Goal: Transaction & Acquisition: Subscribe to service/newsletter

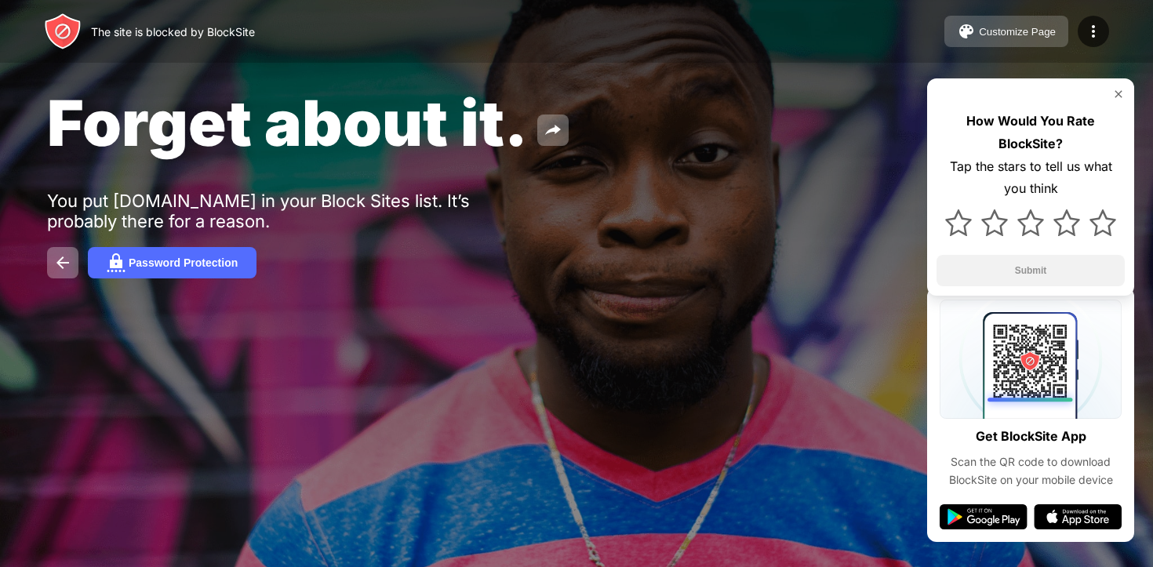
click at [979, 27] on div "Customize Page" at bounding box center [1017, 32] width 77 height 12
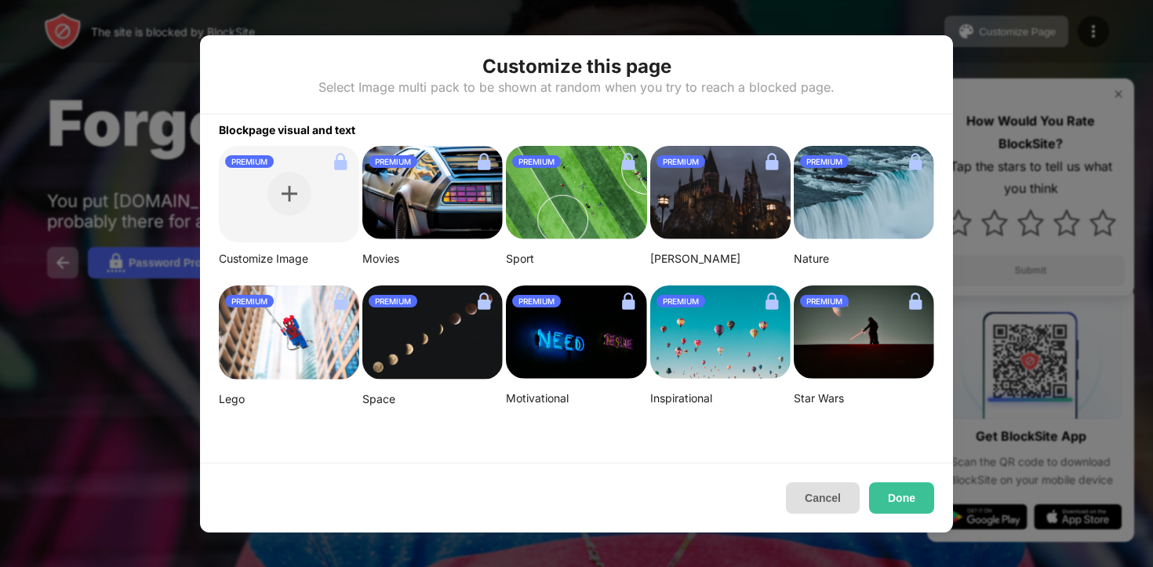
click at [804, 501] on button "Cancel" at bounding box center [823, 498] width 74 height 31
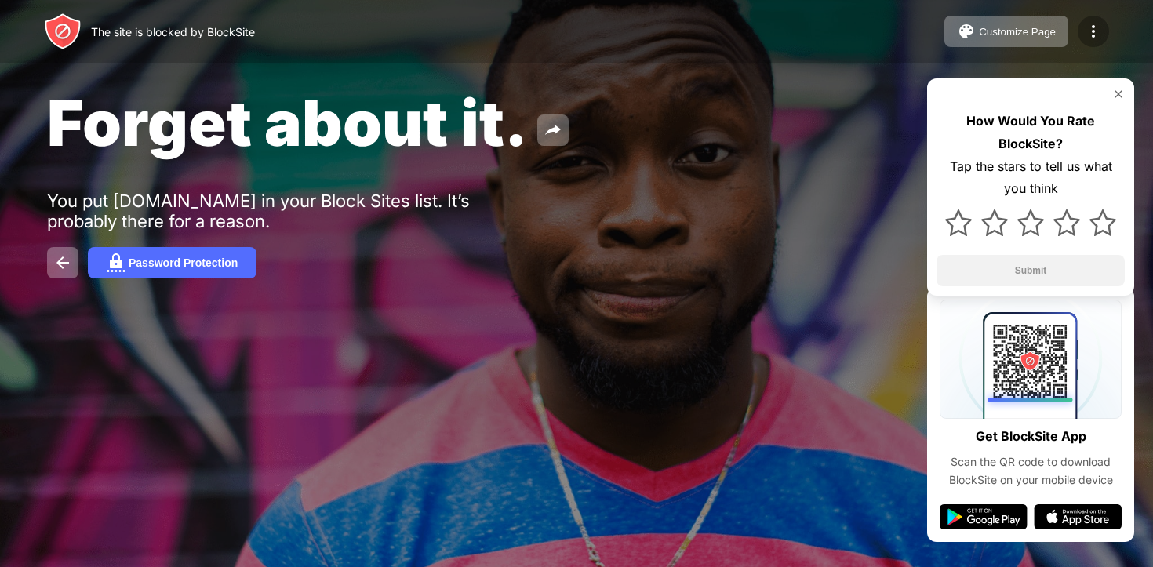
click at [1084, 35] on img at bounding box center [1093, 31] width 19 height 19
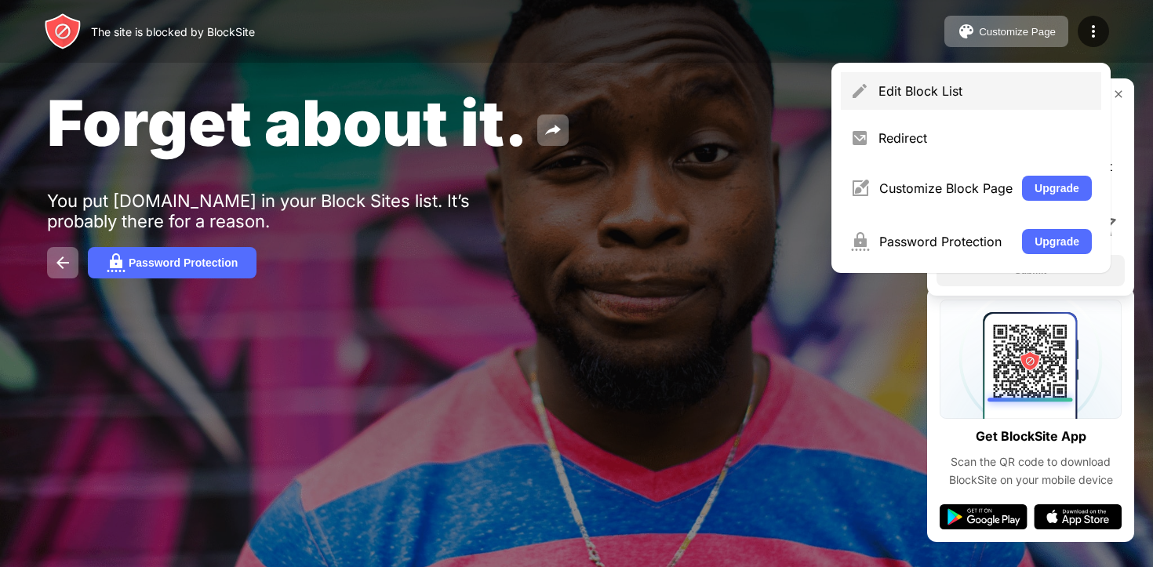
click at [969, 83] on div "Edit Block List" at bounding box center [985, 91] width 213 height 16
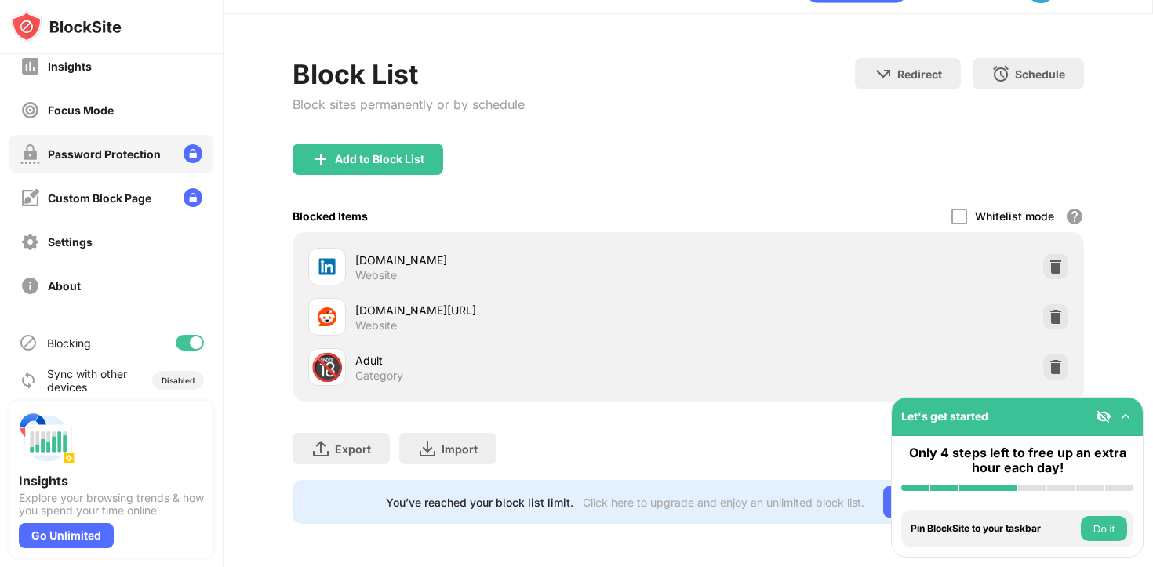
scroll to position [122, 0]
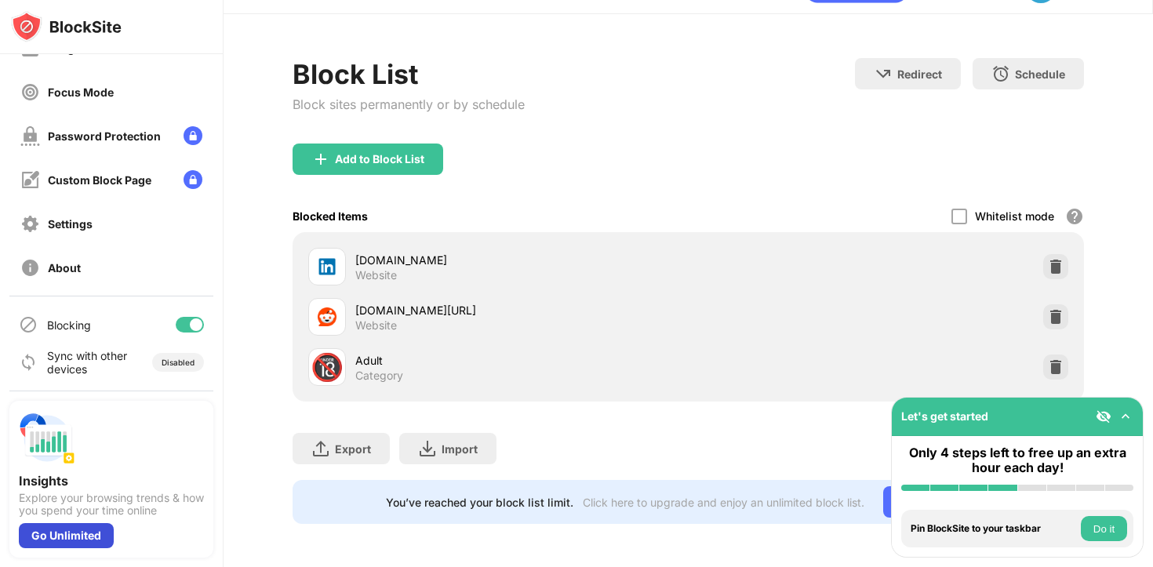
click at [78, 531] on div "Go Unlimited" at bounding box center [66, 535] width 95 height 25
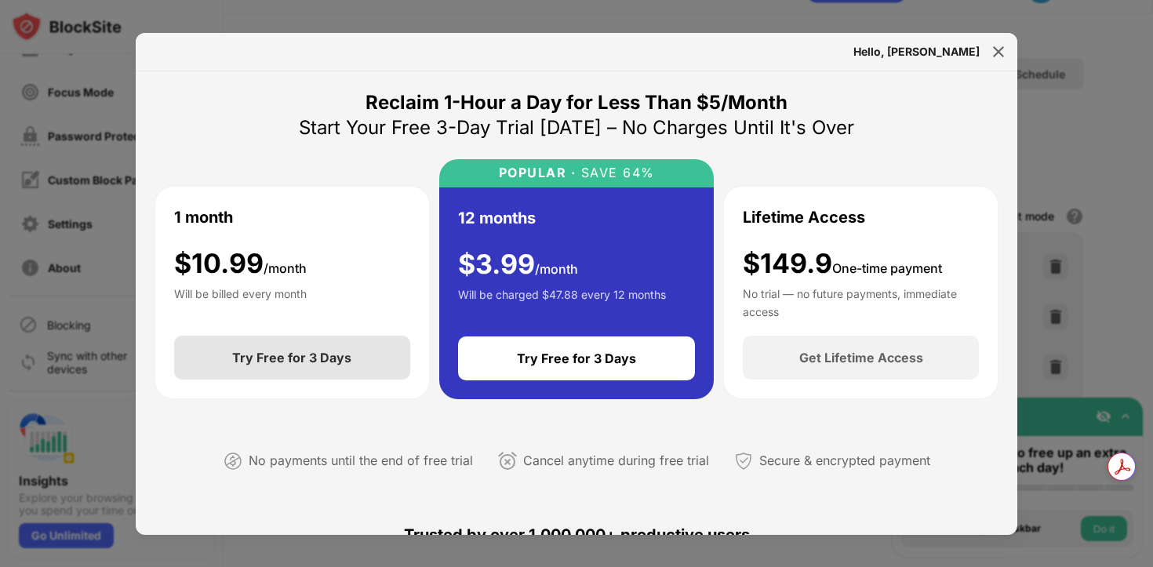
click at [277, 358] on div "Try Free for 3 Days" at bounding box center [291, 358] width 119 height 16
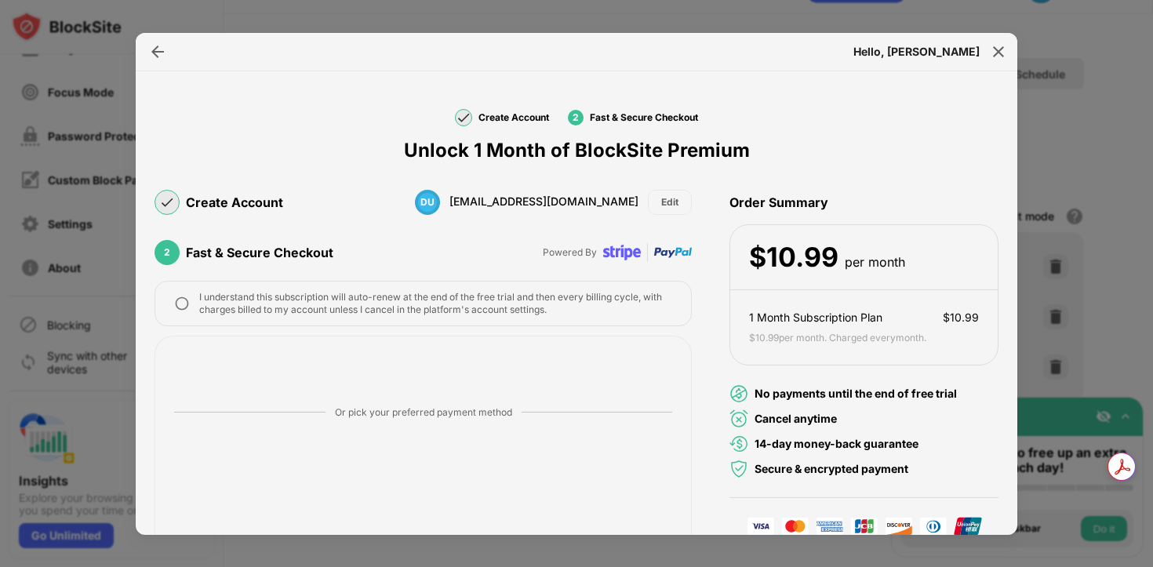
click at [184, 304] on img at bounding box center [182, 304] width 16 height 16
click at [1001, 49] on img at bounding box center [999, 52] width 16 height 16
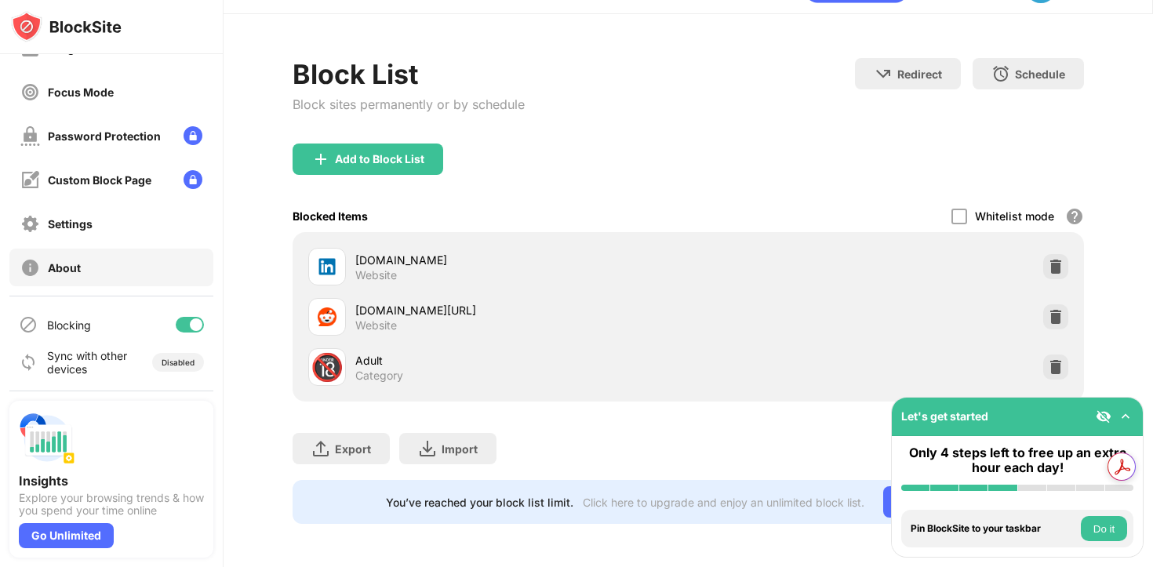
click at [78, 258] on div "About" at bounding box center [50, 268] width 60 height 20
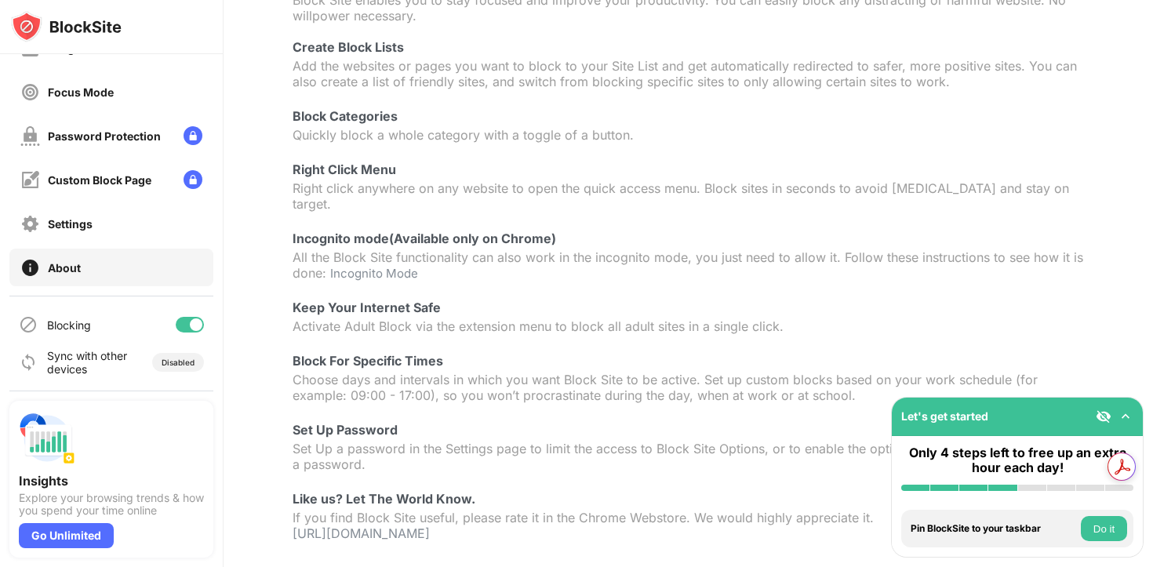
scroll to position [202, 0]
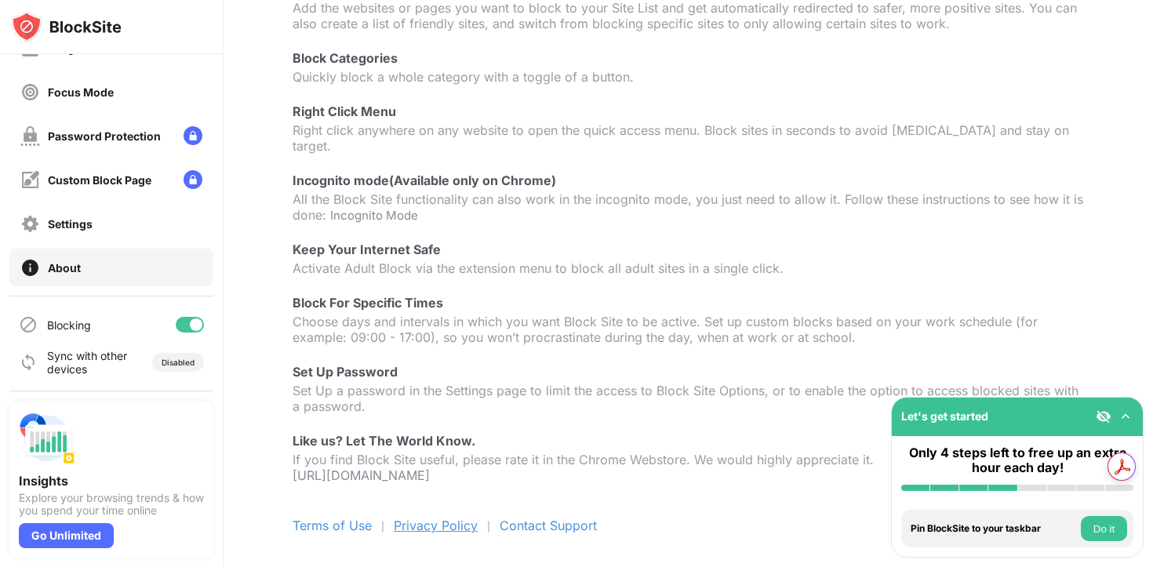
click at [428, 518] on span "Privacy Policy" at bounding box center [436, 526] width 84 height 16
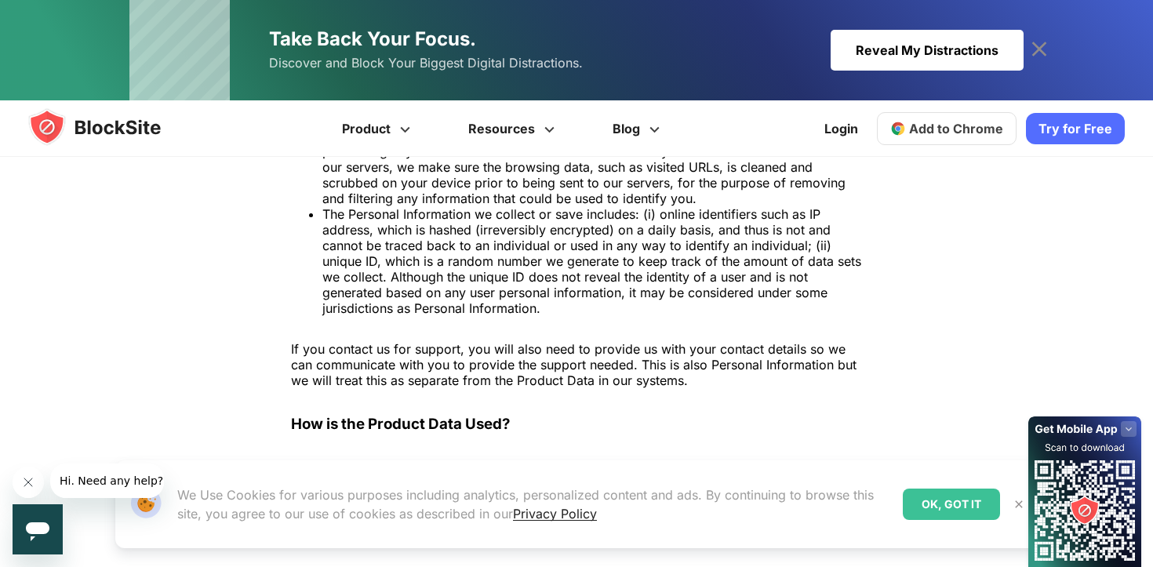
scroll to position [999, 0]
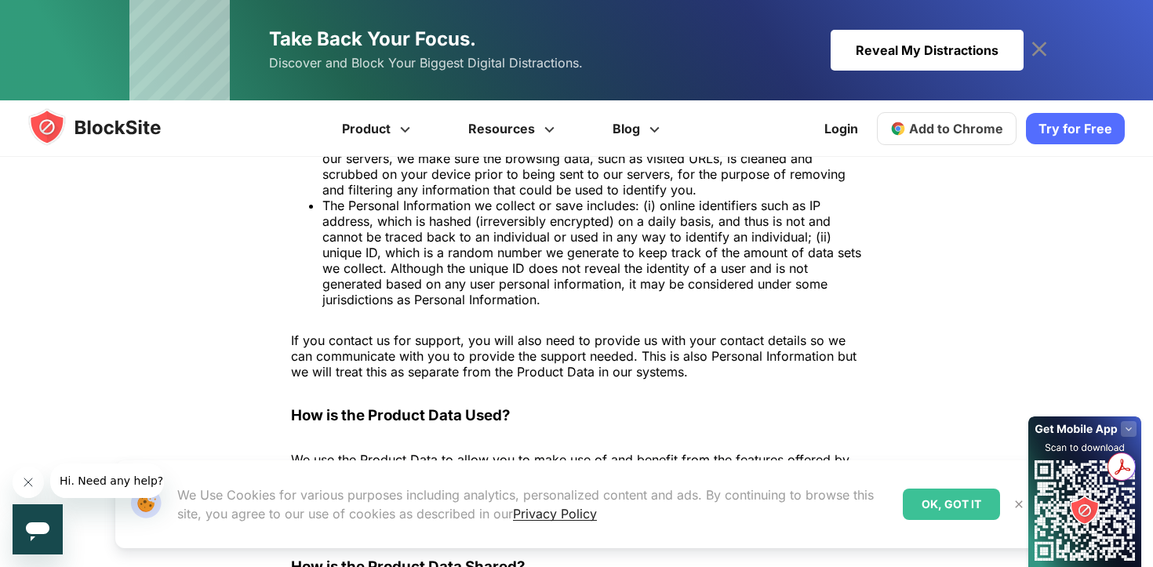
click at [28, 479] on icon "Close message from company" at bounding box center [28, 482] width 13 height 13
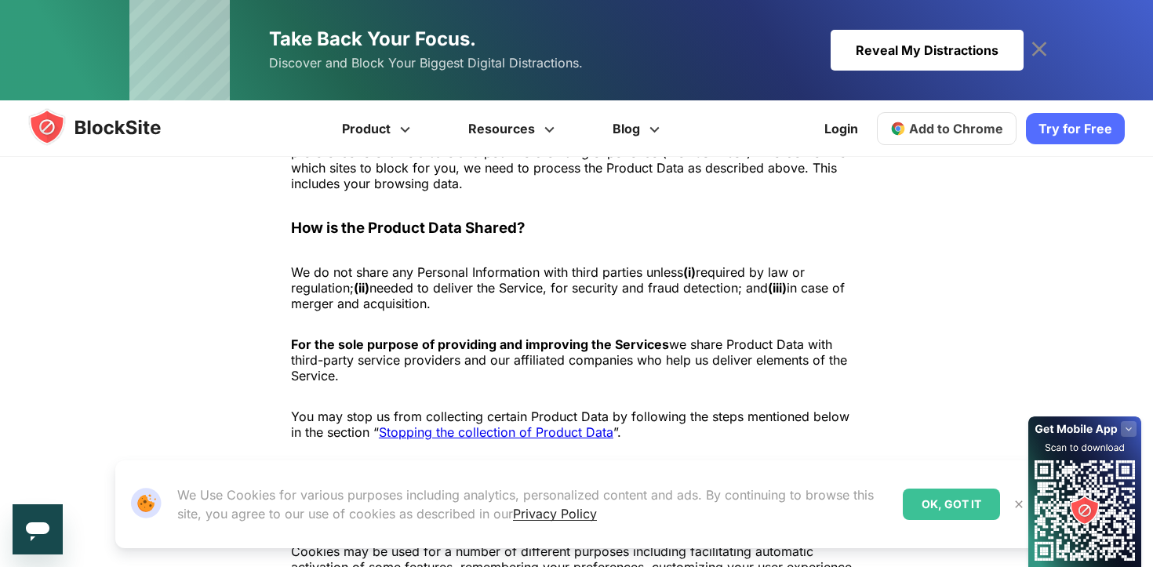
scroll to position [1339, 0]
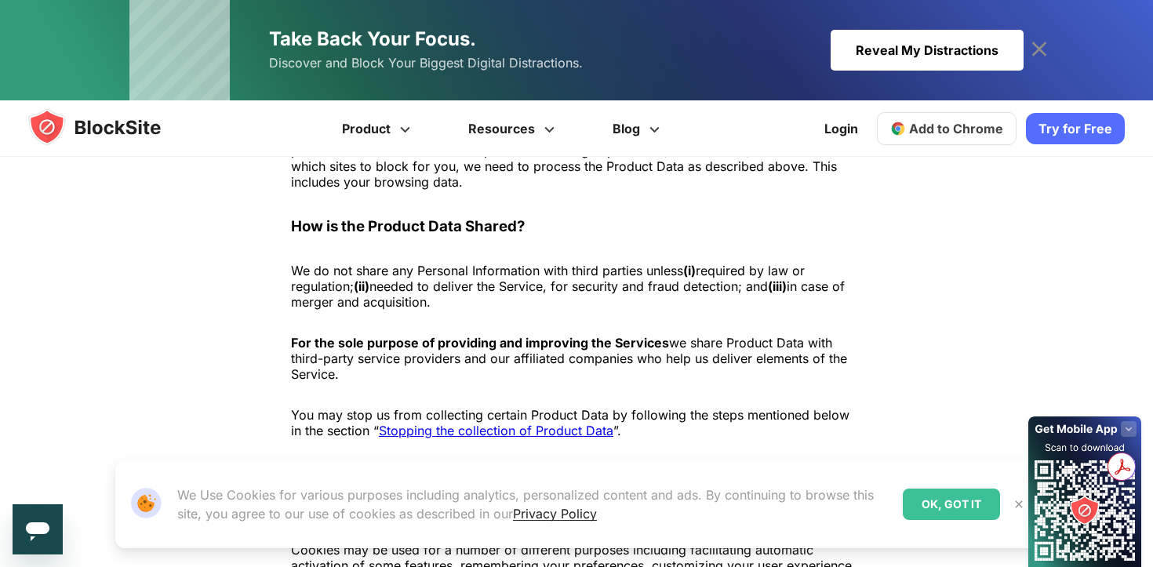
click at [922, 501] on div "OK, GOT IT" at bounding box center [951, 504] width 97 height 31
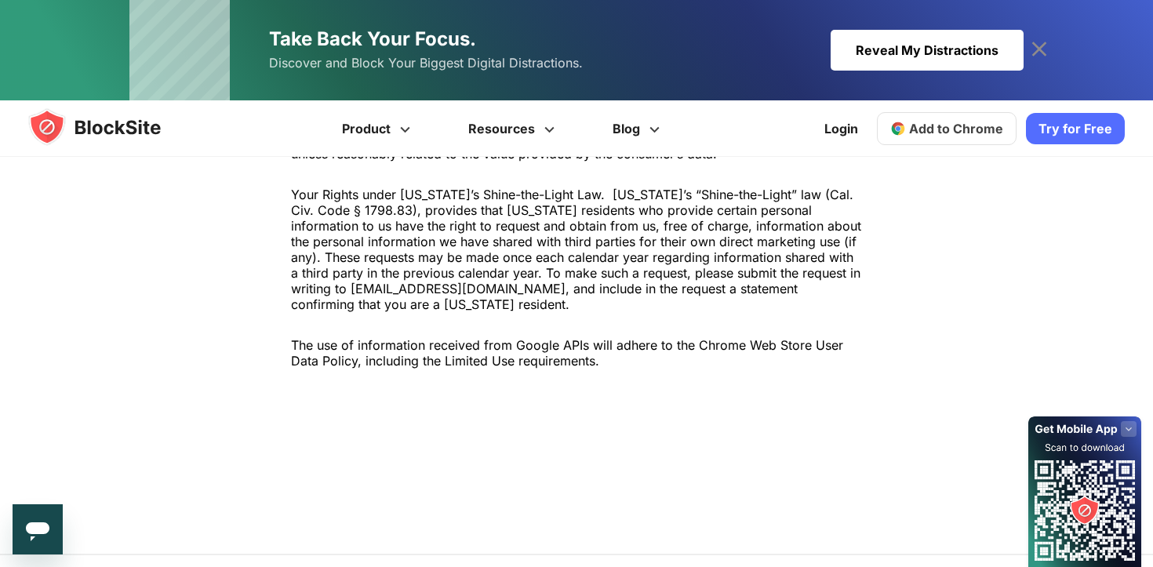
scroll to position [5536, 0]
